Goal: Information Seeking & Learning: Learn about a topic

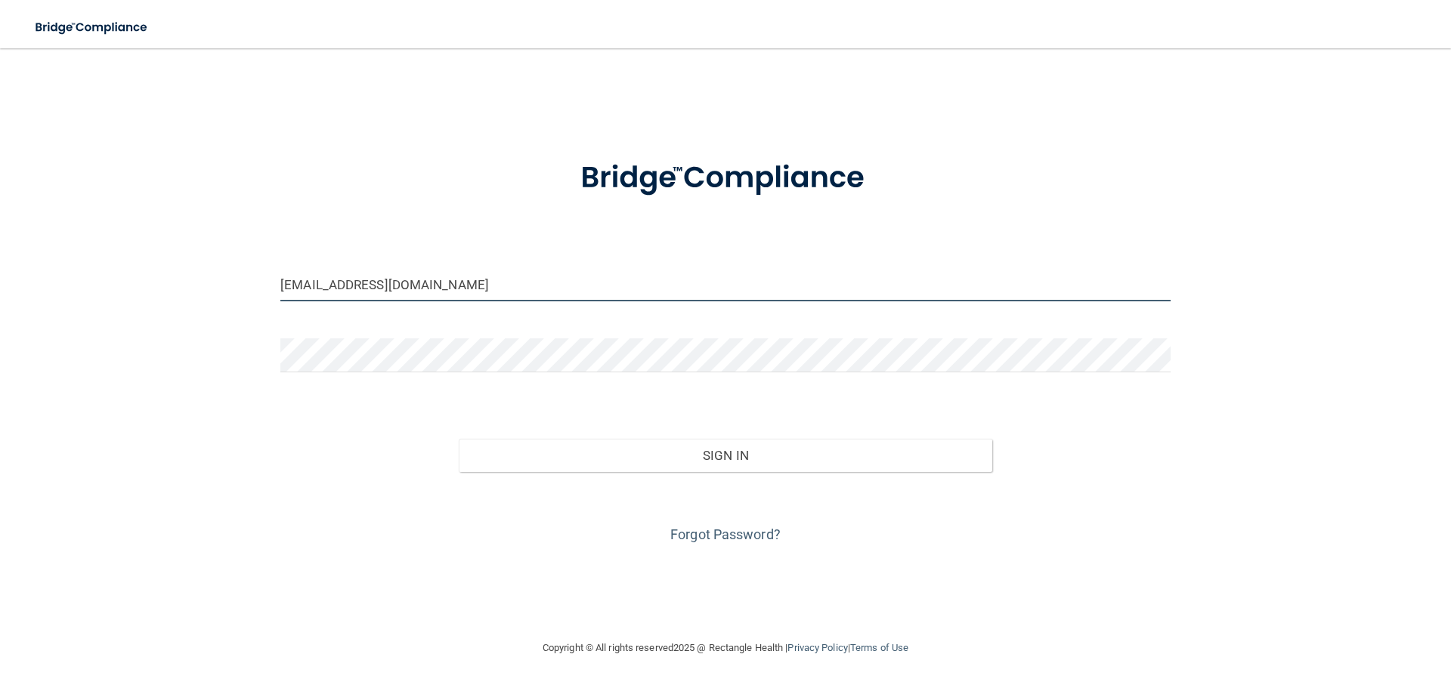
drag, startPoint x: 428, startPoint y: 293, endPoint x: 258, endPoint y: 288, distance: 170.9
click at [258, 288] on div "[EMAIL_ADDRESS][DOMAIN_NAME] Invalid email/password. You don't have permission …" at bounding box center [725, 343] width 1390 height 561
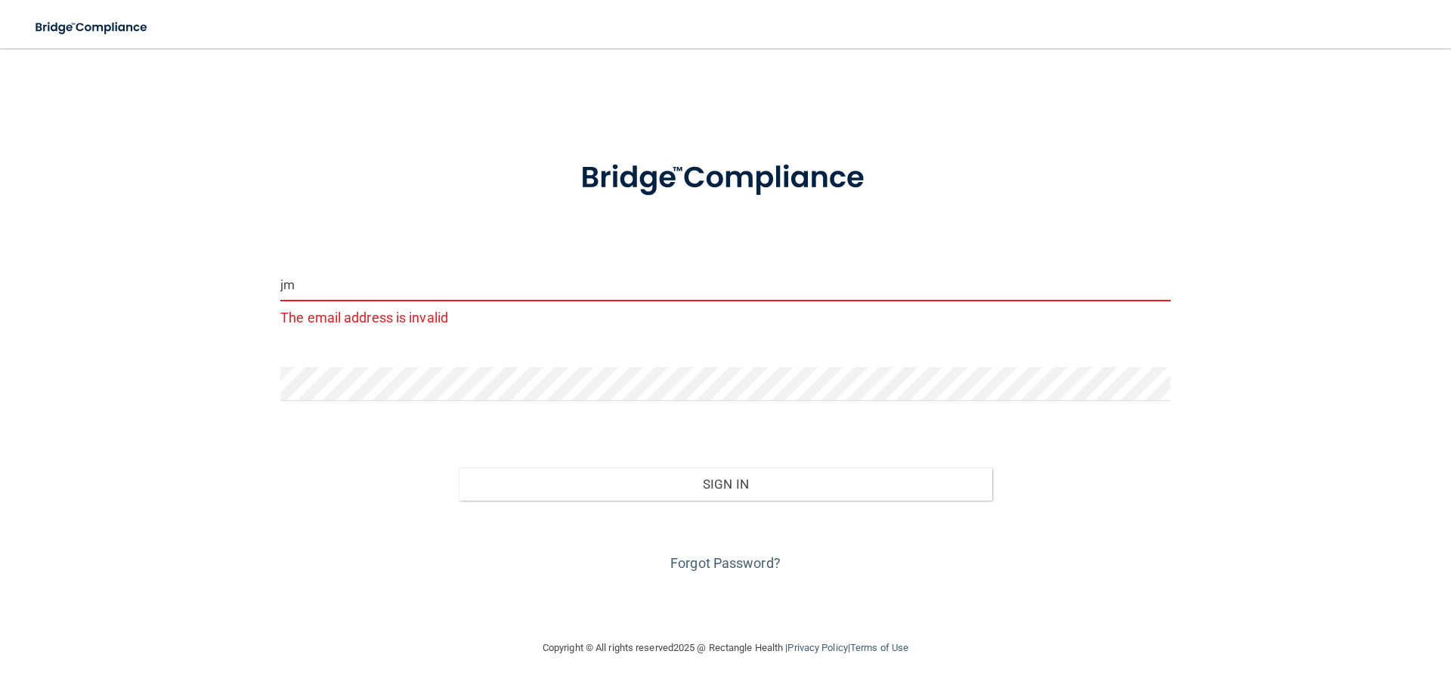
type input "j"
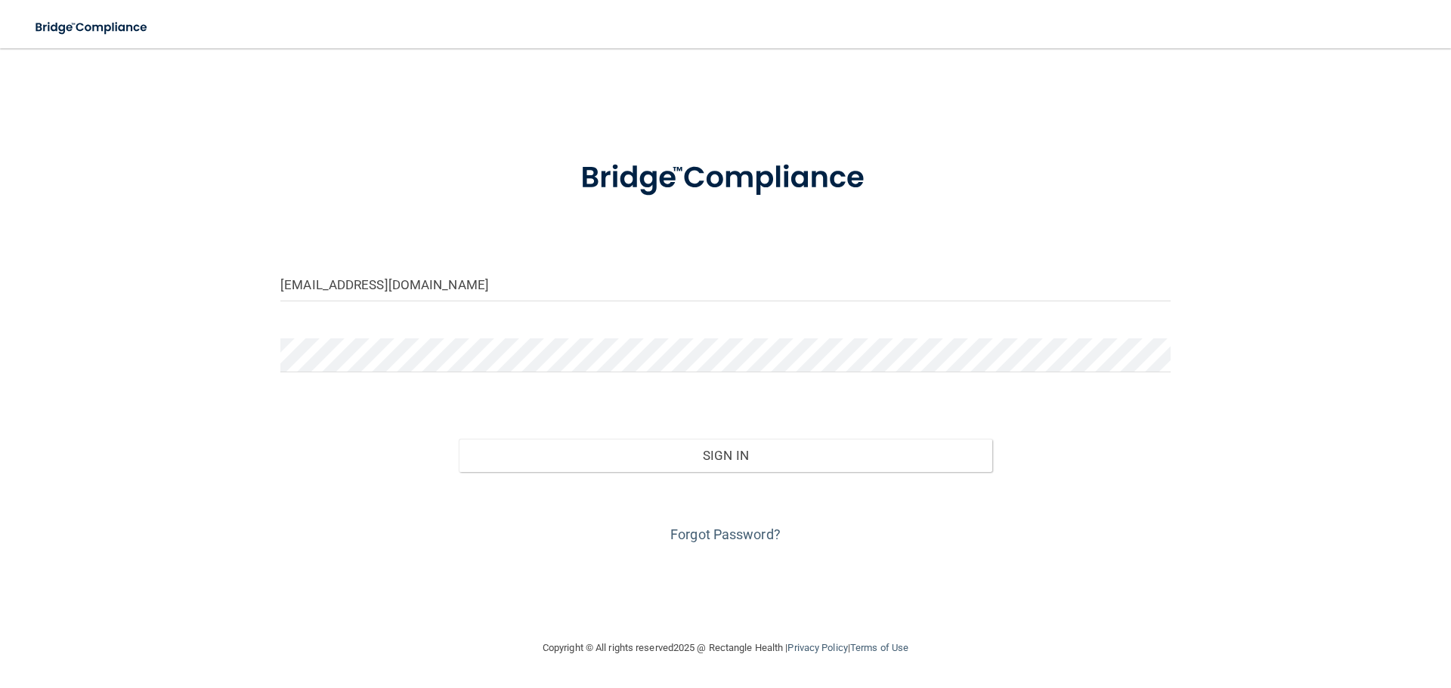
drag, startPoint x: 436, startPoint y: 336, endPoint x: 348, endPoint y: 450, distance: 143.7
click at [348, 450] on div "Sign In" at bounding box center [725, 440] width 913 height 63
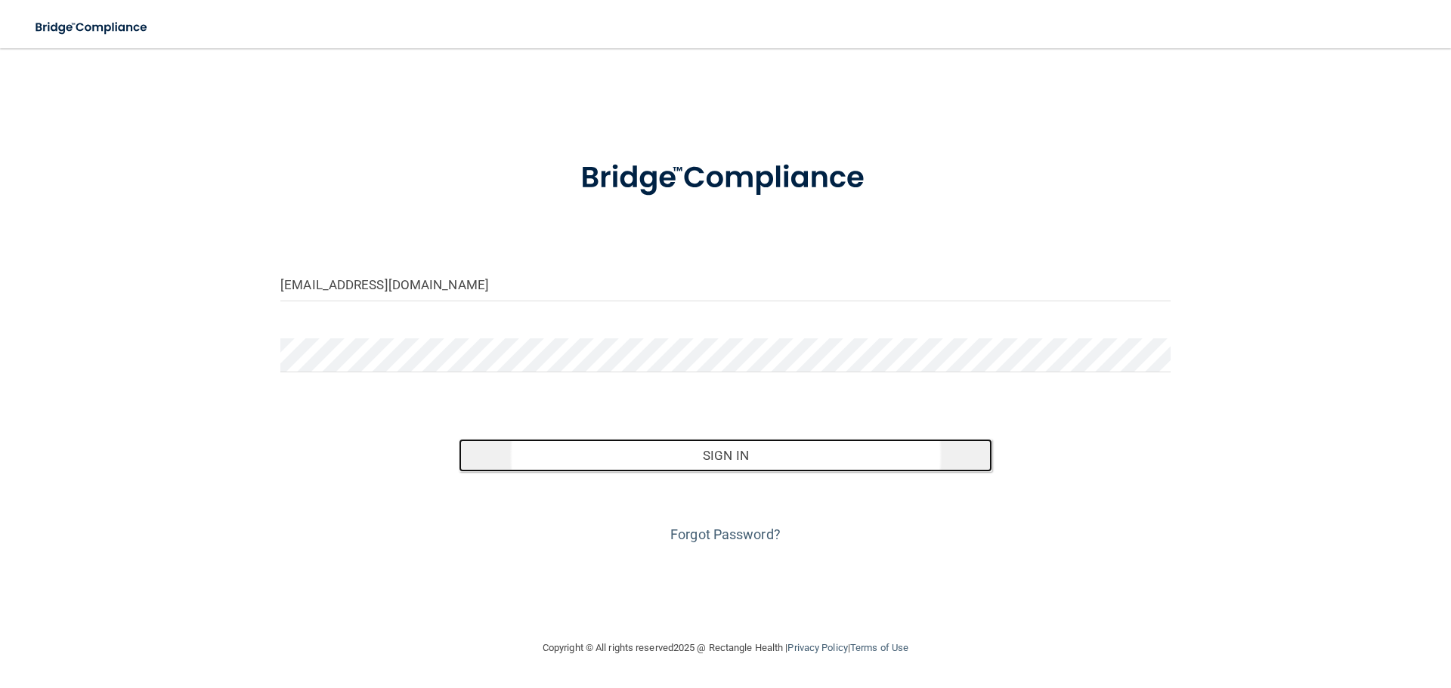
click at [757, 464] on button "Sign In" at bounding box center [726, 455] width 534 height 33
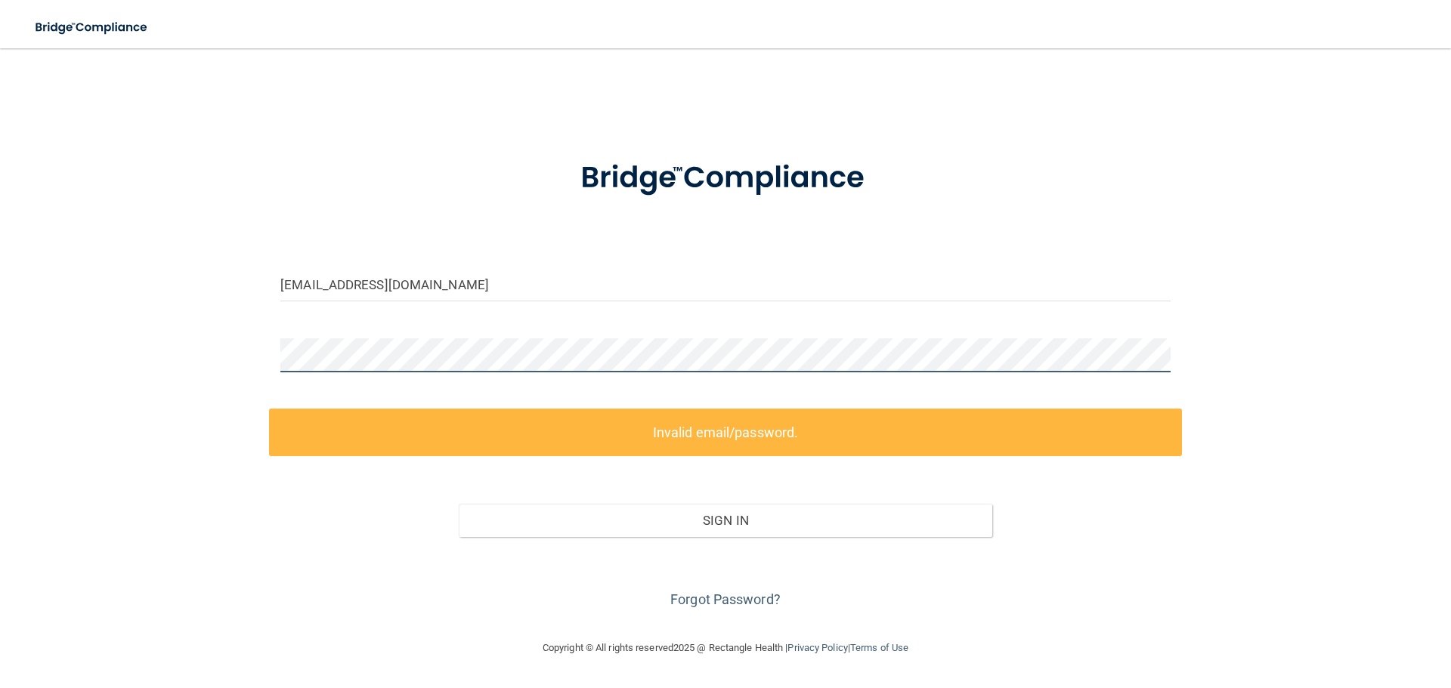
click at [237, 347] on div "[EMAIL_ADDRESS][DOMAIN_NAME] Invalid email/password. You don't have permission …" at bounding box center [725, 343] width 1390 height 561
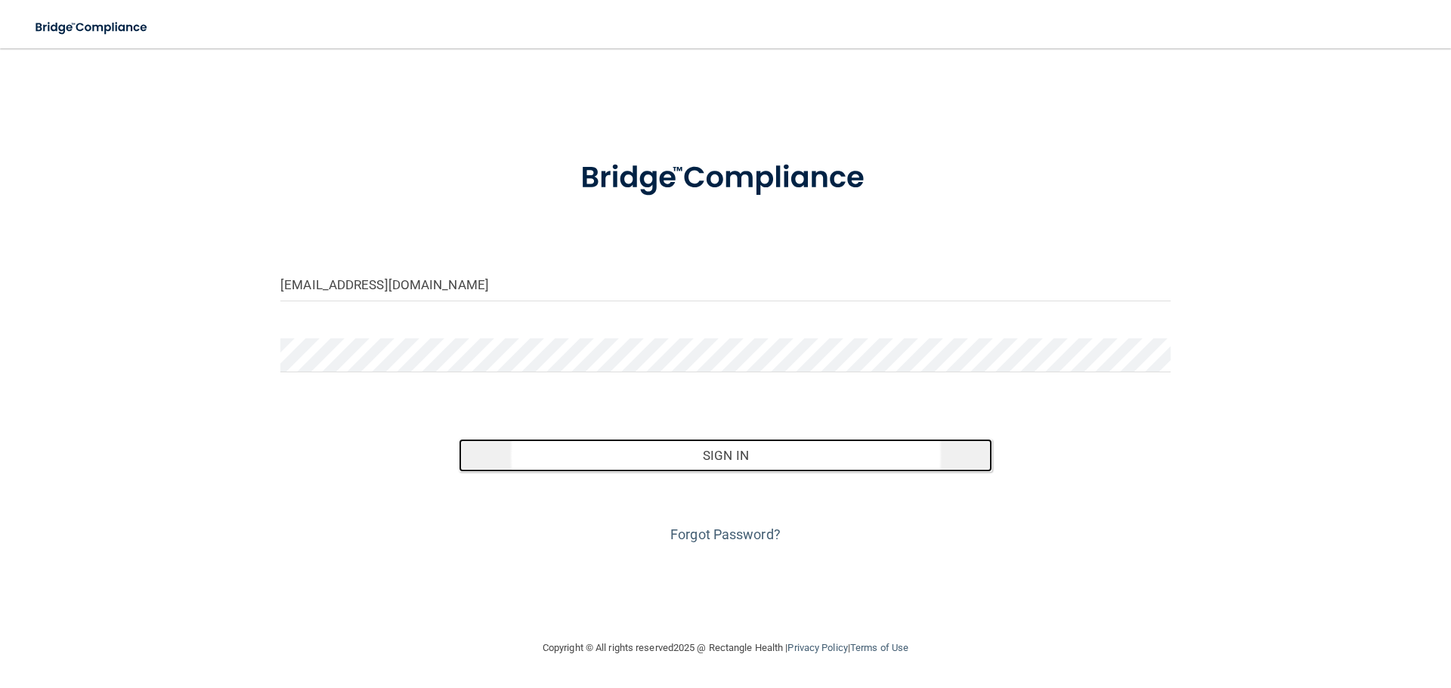
click at [712, 447] on button "Sign In" at bounding box center [726, 455] width 534 height 33
click at [666, 460] on button "Sign In" at bounding box center [726, 455] width 534 height 33
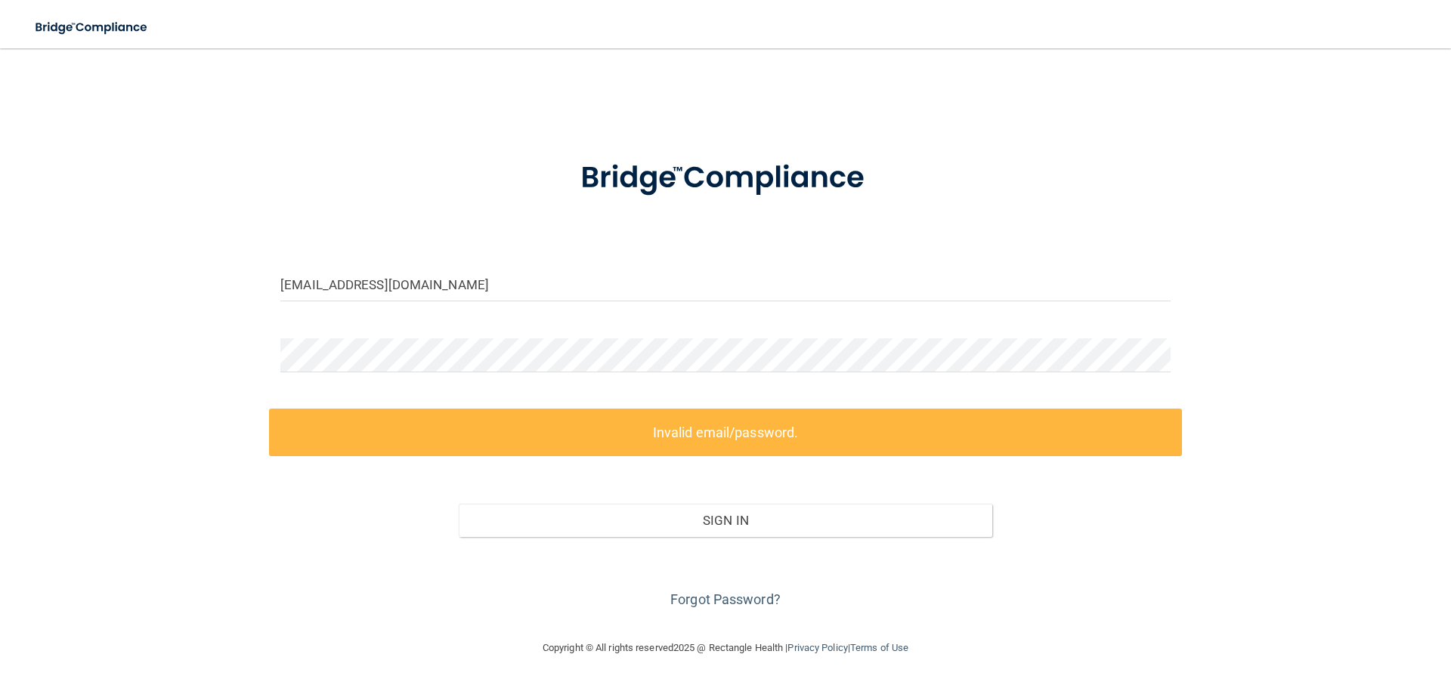
click at [700, 589] on div "Forgot Password?" at bounding box center [725, 575] width 913 height 76
click at [449, 286] on input "[EMAIL_ADDRESS][DOMAIN_NAME]" at bounding box center [725, 284] width 890 height 34
drag, startPoint x: 449, startPoint y: 286, endPoint x: 79, endPoint y: 254, distance: 370.9
click at [79, 254] on div "[EMAIL_ADDRESS][DOMAIN_NAME] Invalid email/password. You don't have permission …" at bounding box center [725, 343] width 1390 height 561
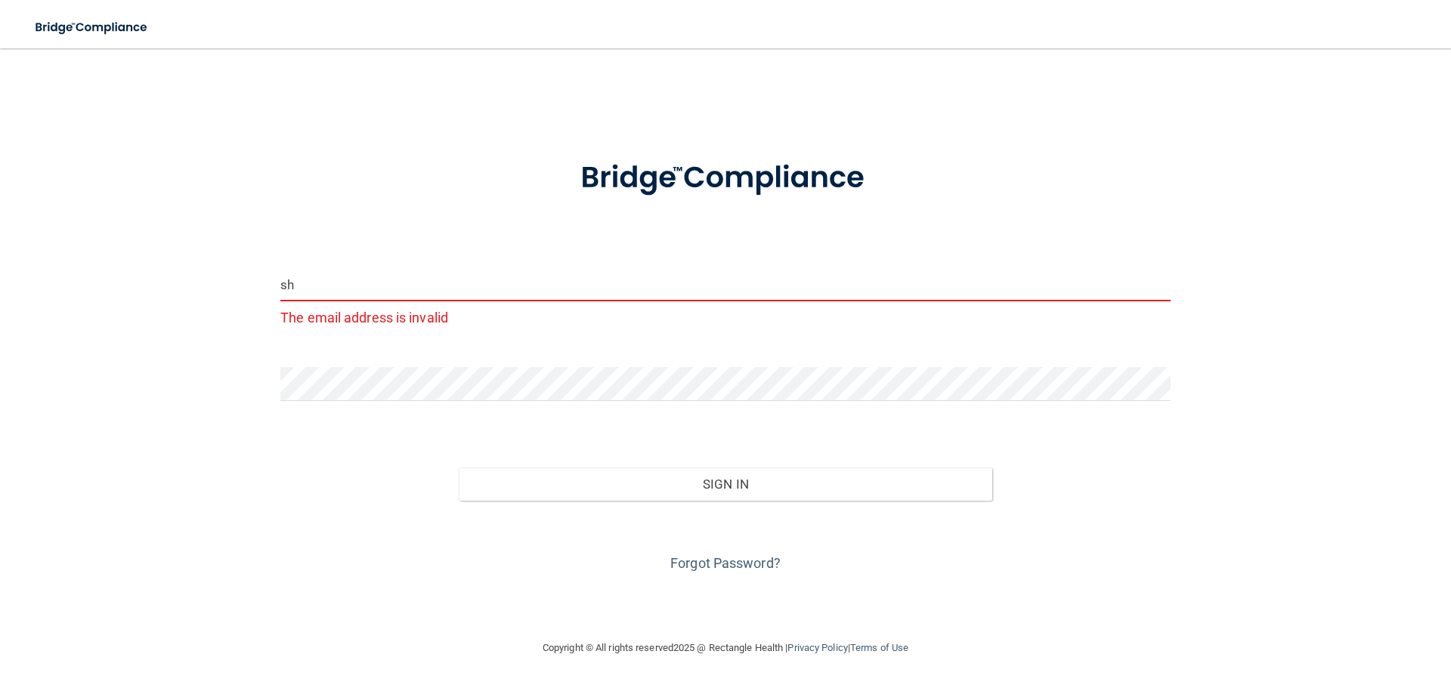
type input "[EMAIL_ADDRESS][DOMAIN_NAME]"
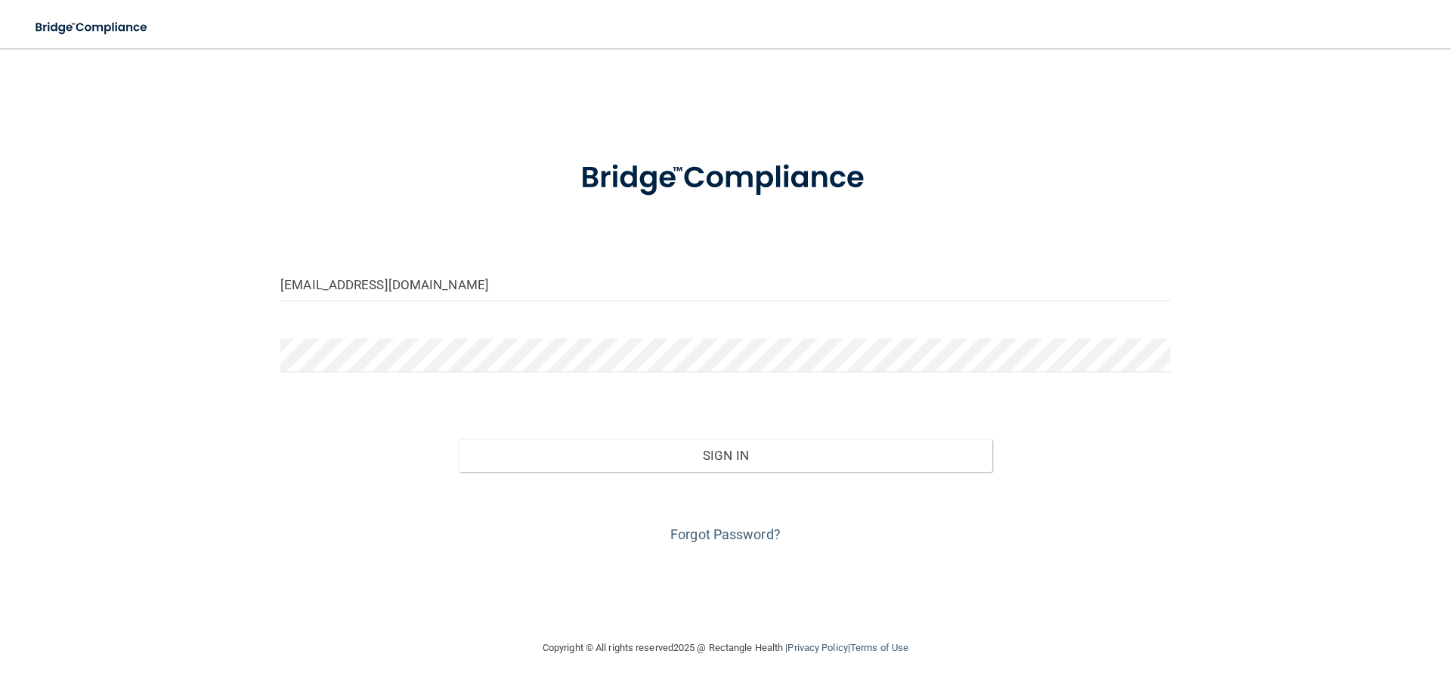
click at [778, 478] on div "Forgot Password?" at bounding box center [725, 510] width 913 height 76
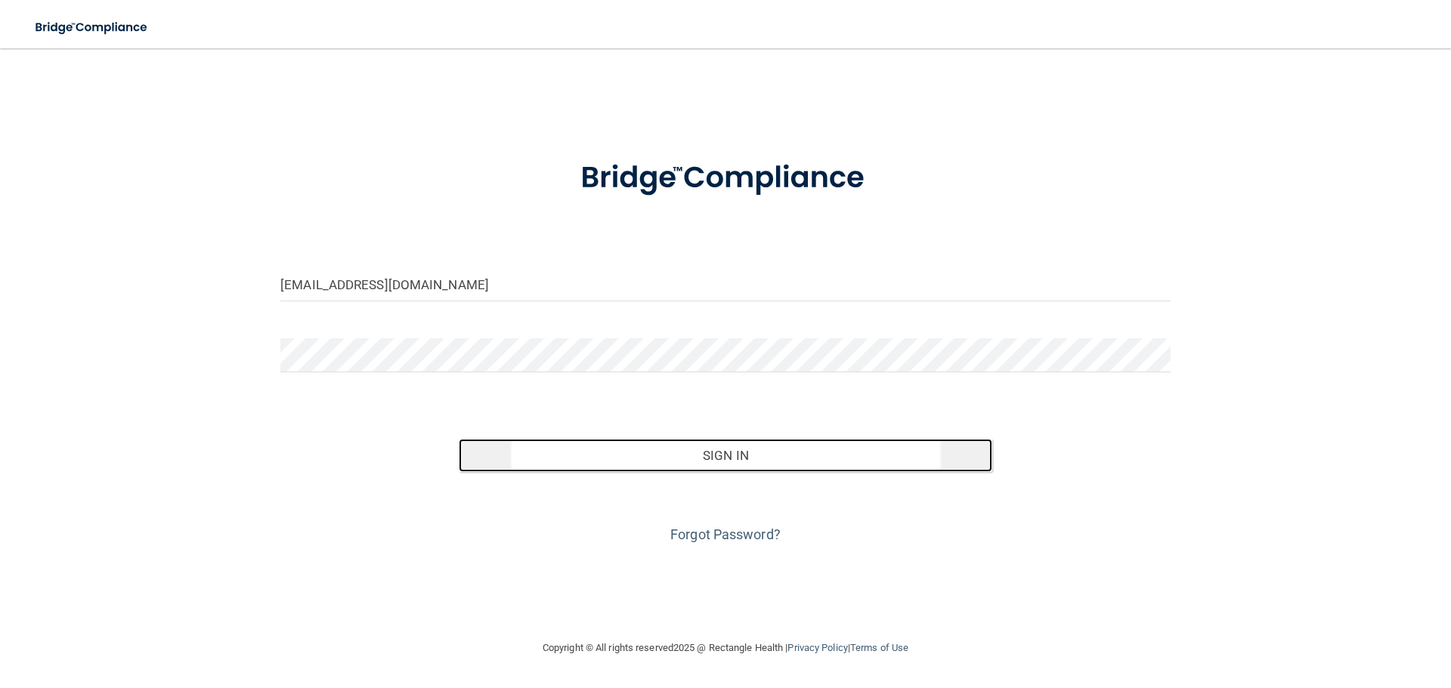
click at [758, 462] on button "Sign In" at bounding box center [726, 455] width 534 height 33
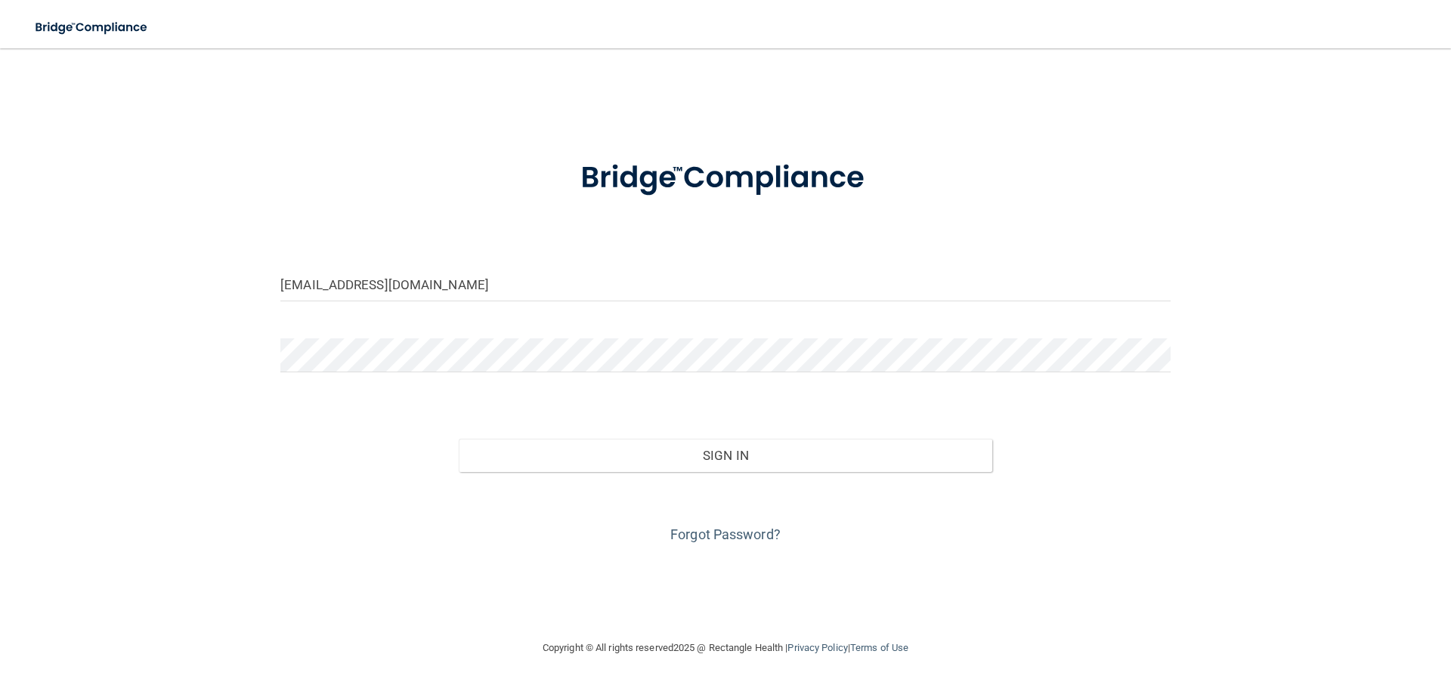
click at [655, 475] on div "Forgot Password?" at bounding box center [725, 510] width 913 height 76
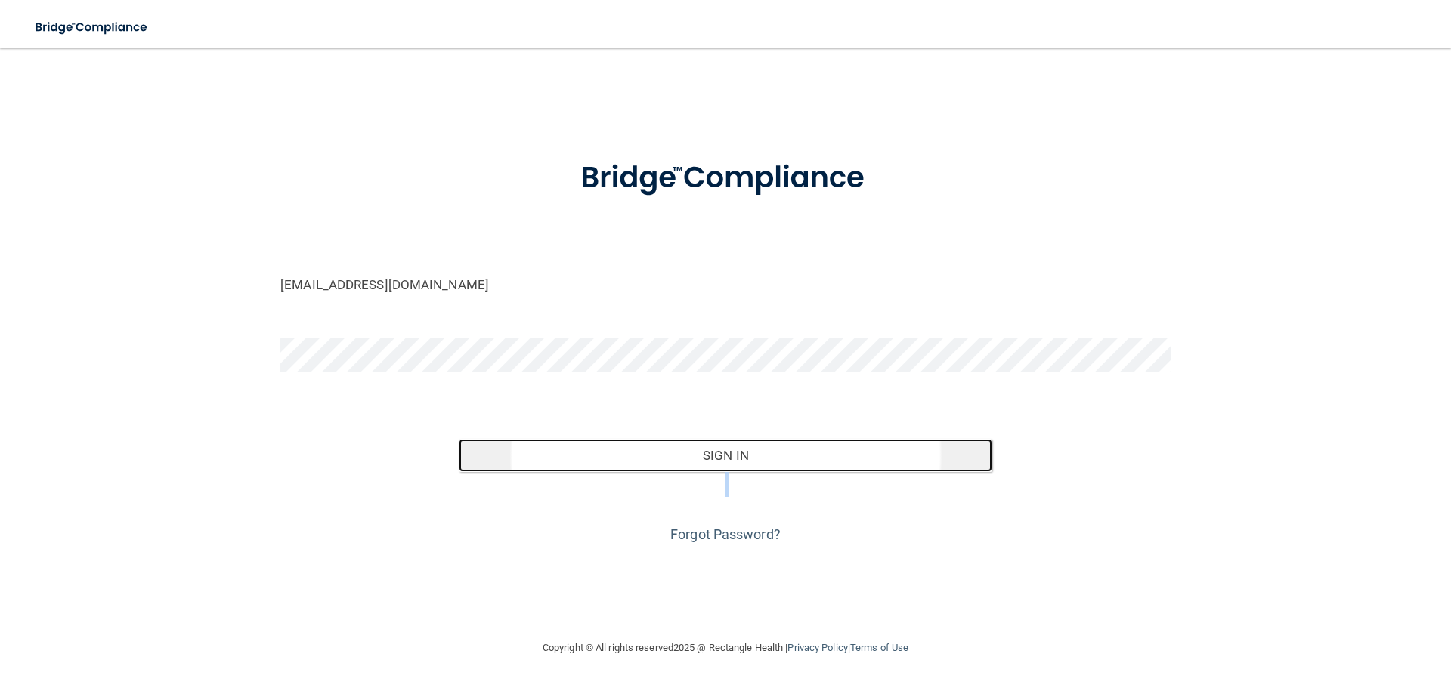
click at [651, 465] on button "Sign In" at bounding box center [726, 455] width 534 height 33
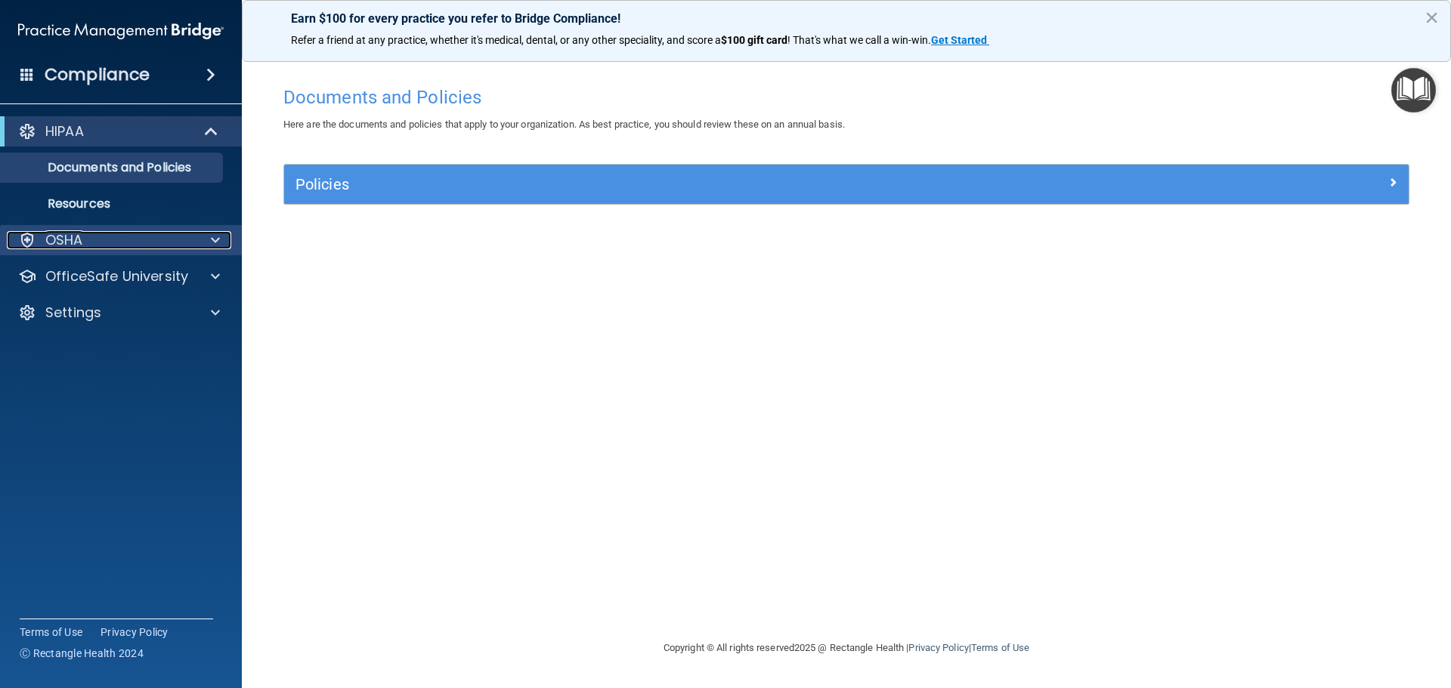
click at [209, 239] on div at bounding box center [213, 240] width 38 height 18
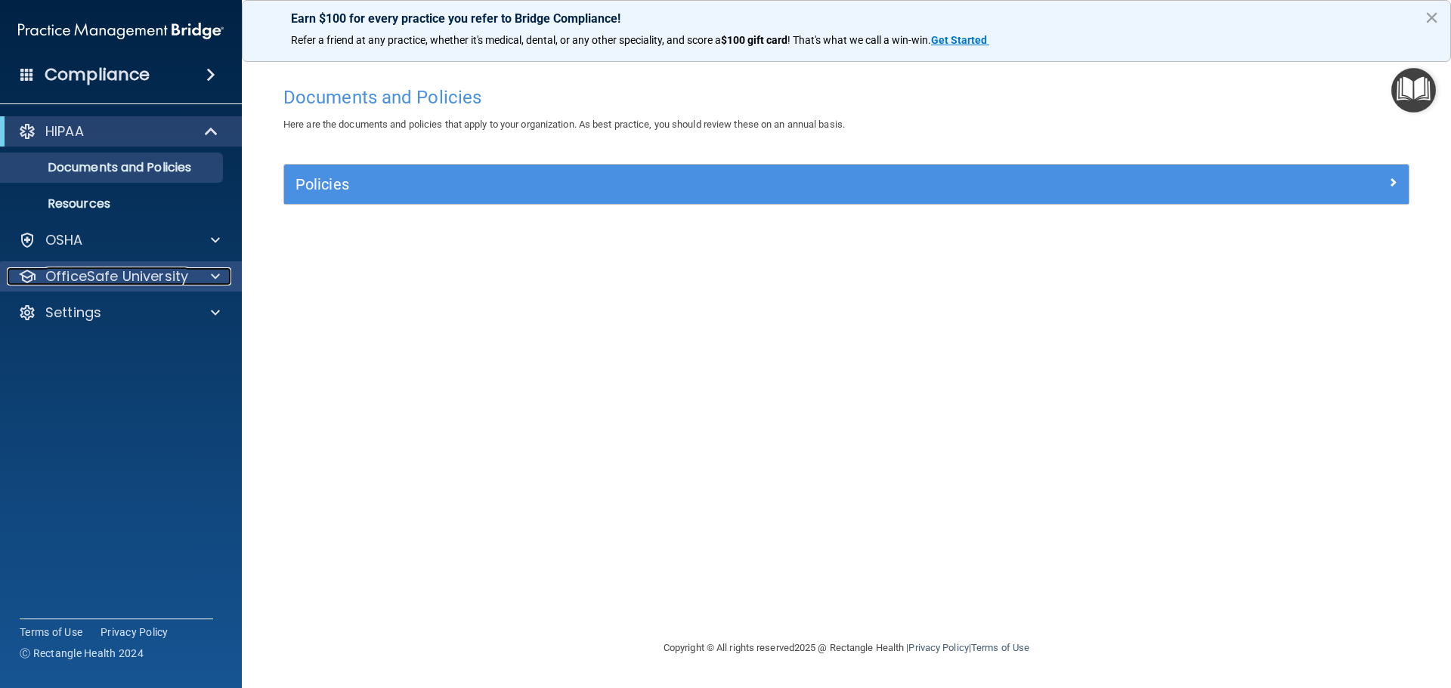
click at [219, 276] on span at bounding box center [215, 276] width 9 height 18
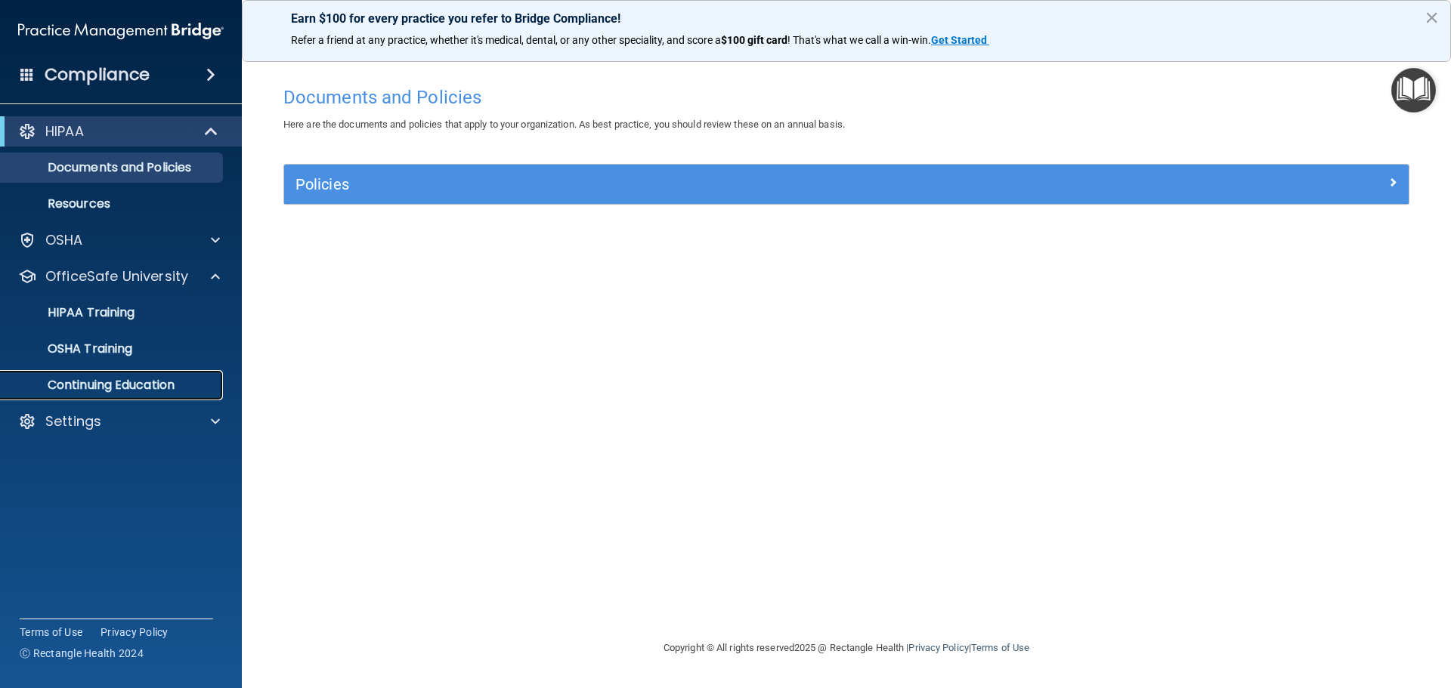
click at [136, 373] on link "Continuing Education" at bounding box center [104, 385] width 238 height 30
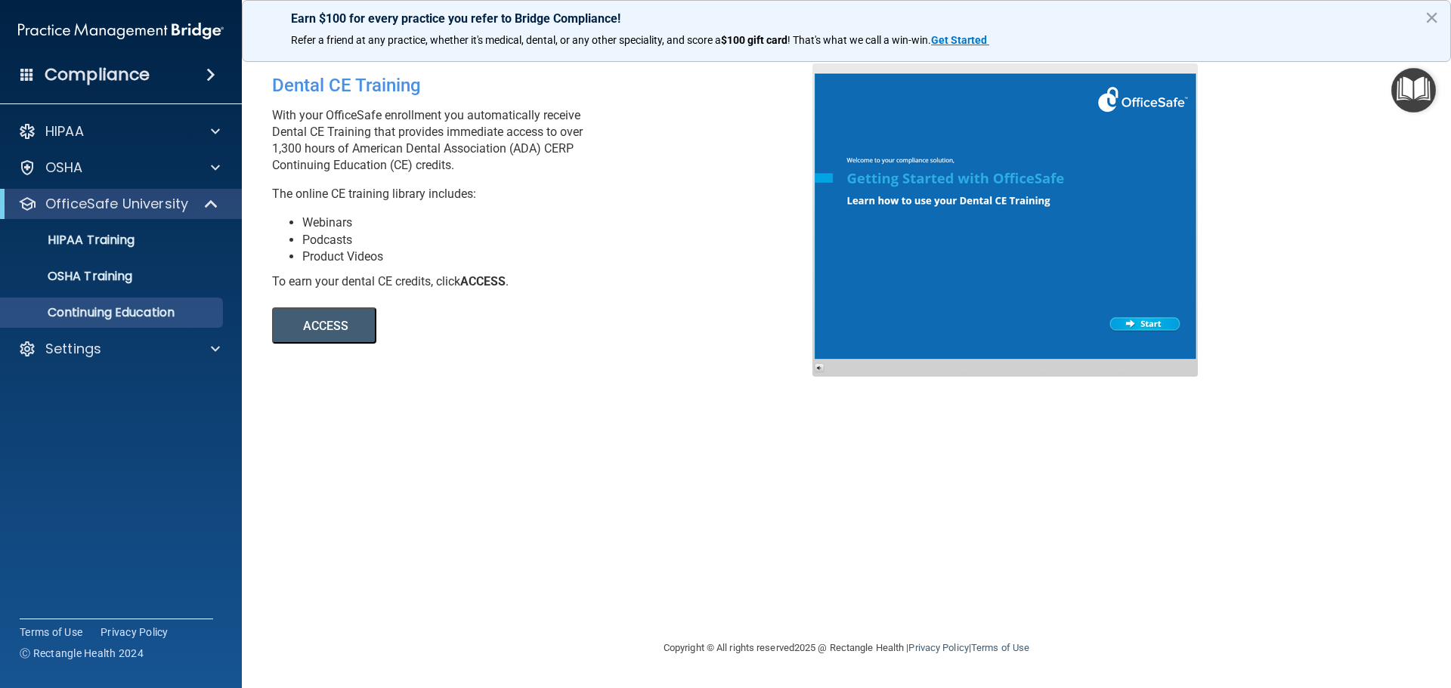
click at [332, 329] on button "ACCESS" at bounding box center [324, 326] width 104 height 36
